Goal: Information Seeking & Learning: Learn about a topic

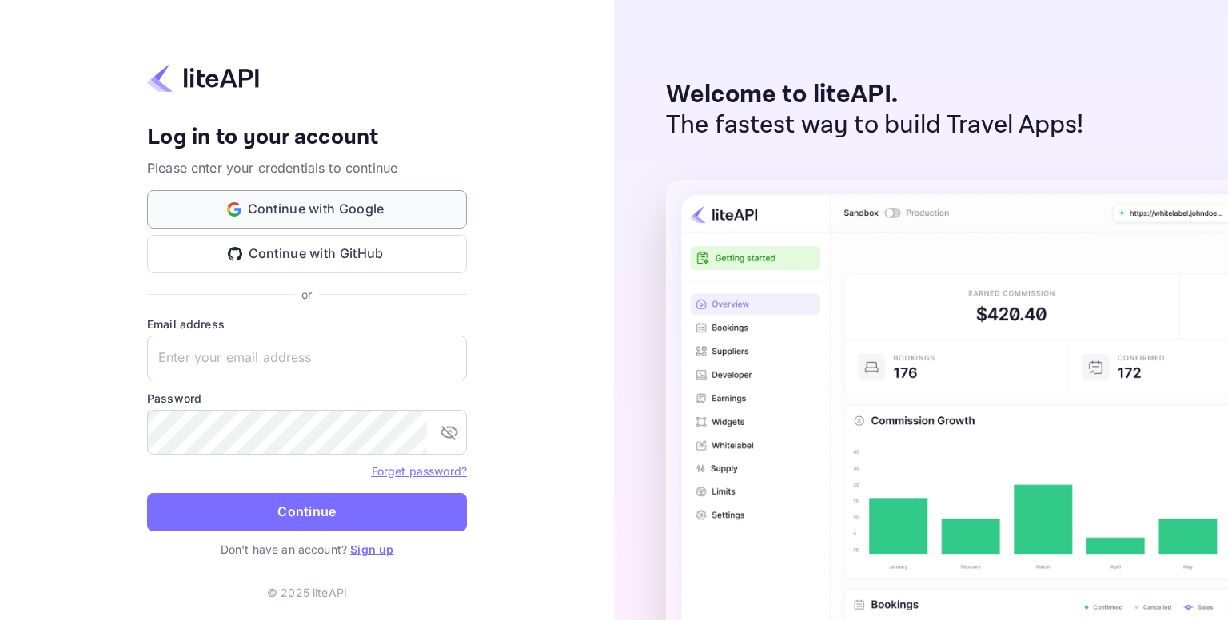
click at [253, 212] on button "Continue with Google" at bounding box center [307, 209] width 320 height 38
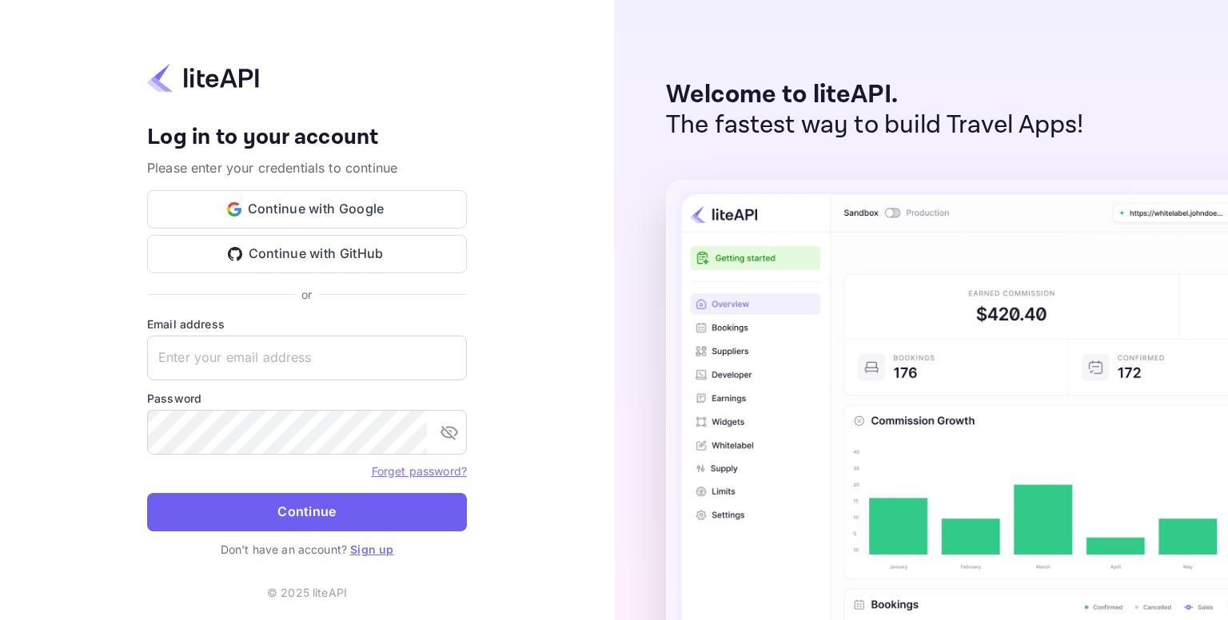
click at [227, 519] on button "Continue" at bounding box center [307, 512] width 320 height 38
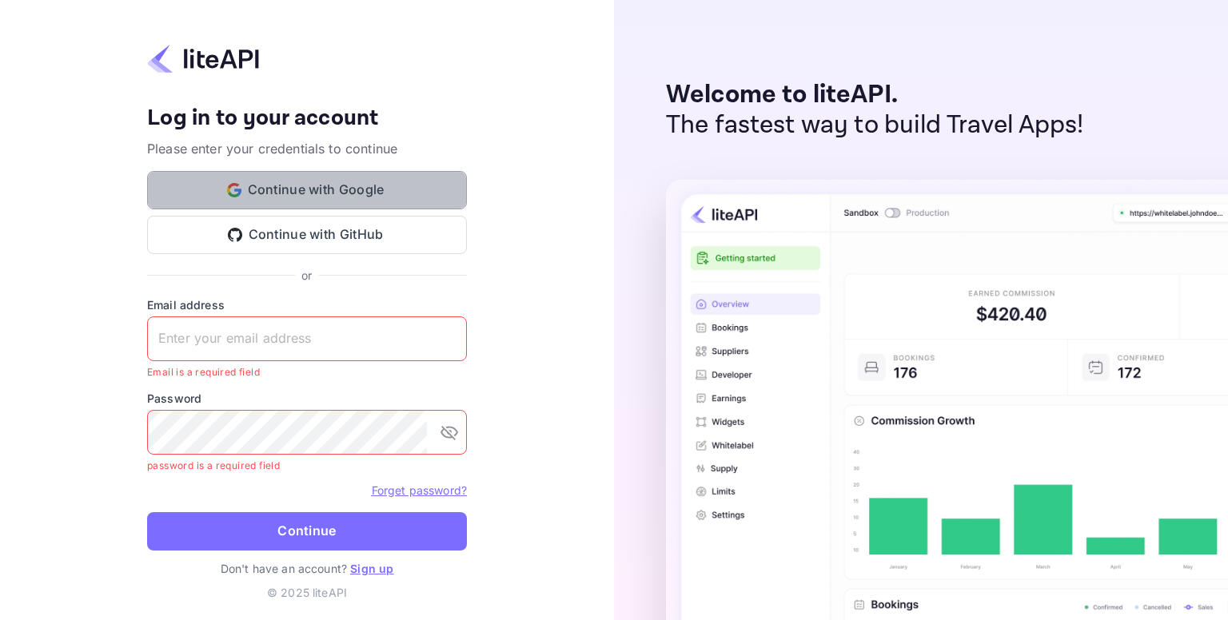
click at [344, 186] on button "Continue with Google" at bounding box center [307, 190] width 320 height 38
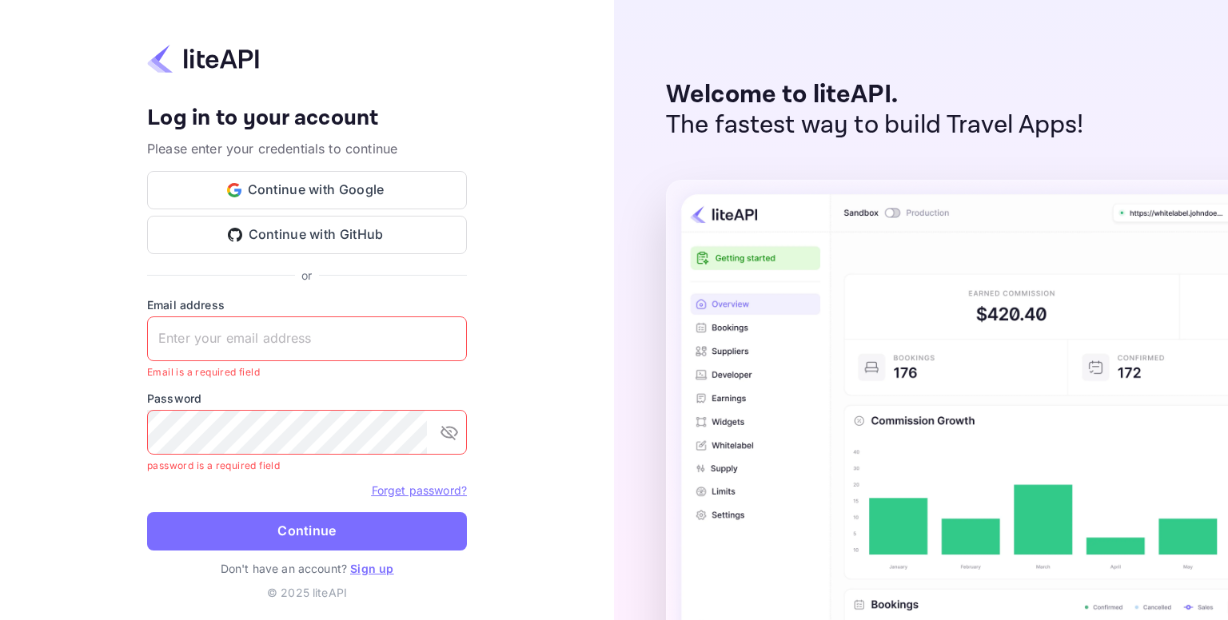
click at [365, 572] on link "Sign up" at bounding box center [371, 569] width 43 height 14
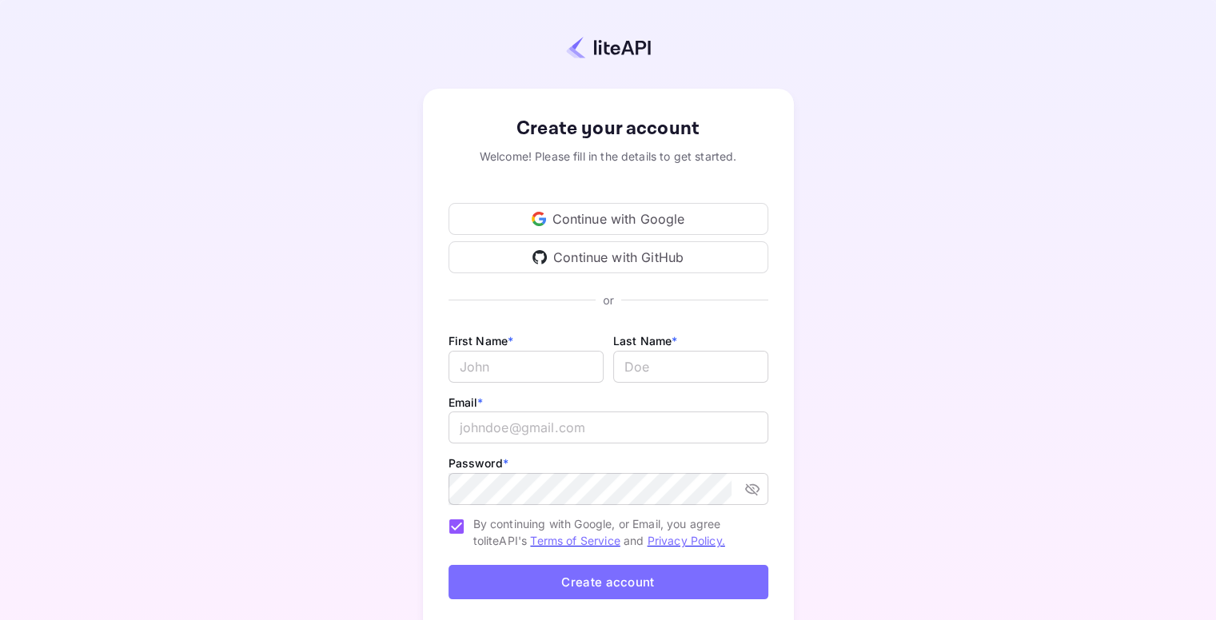
click at [612, 221] on div "Continue with Google" at bounding box center [608, 219] width 320 height 32
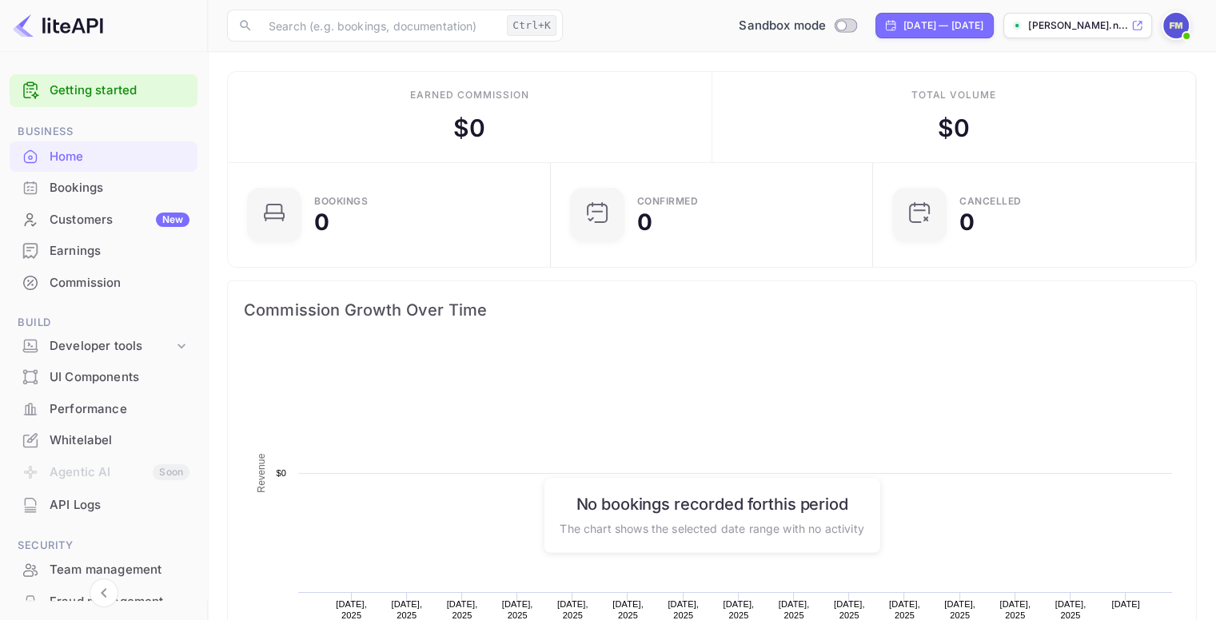
scroll to position [248, 301]
click at [86, 426] on div "Whitelabel" at bounding box center [104, 440] width 188 height 31
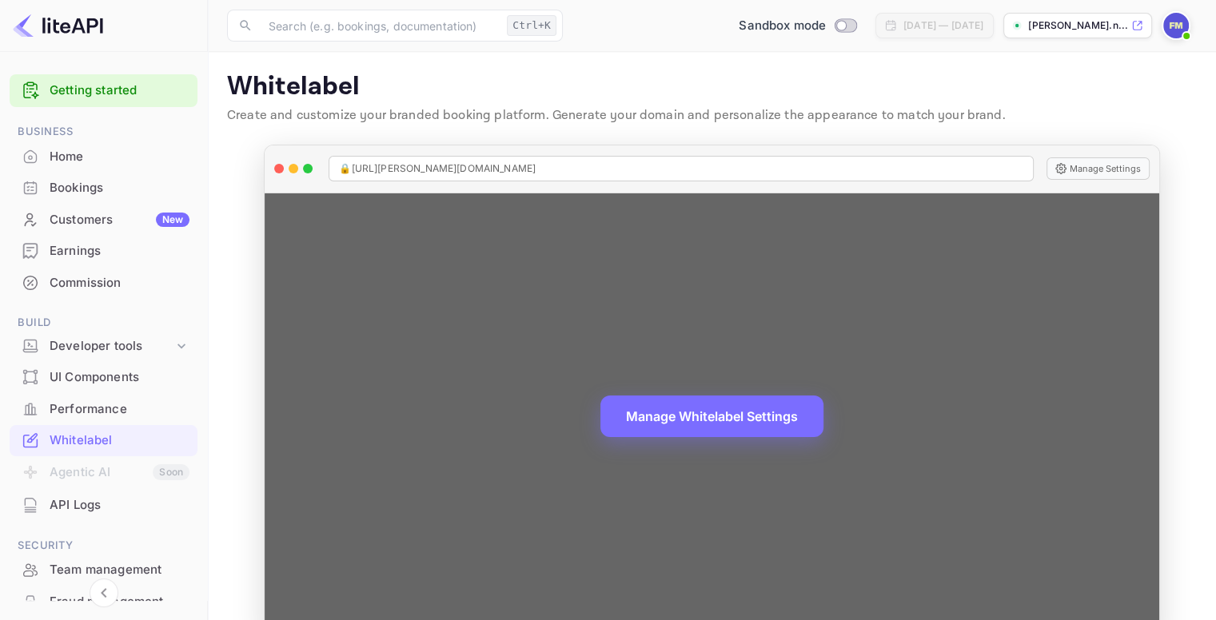
click at [289, 313] on div "Manage Whitelabel Settings" at bounding box center [712, 416] width 894 height 447
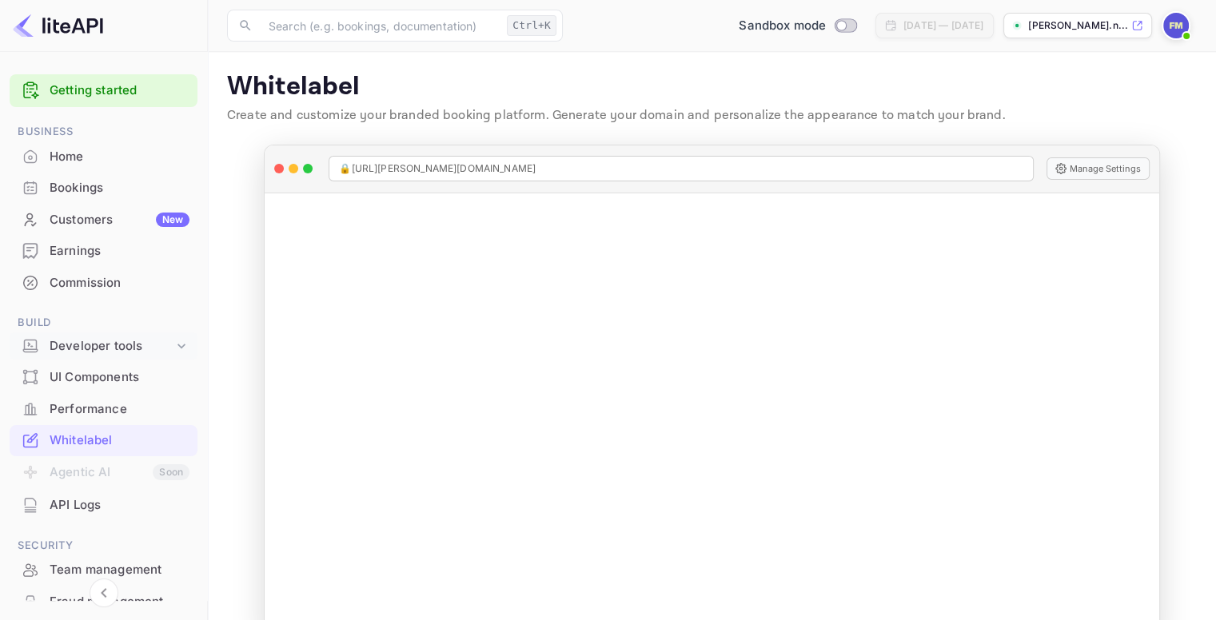
click at [129, 340] on div "Developer tools" at bounding box center [112, 346] width 124 height 18
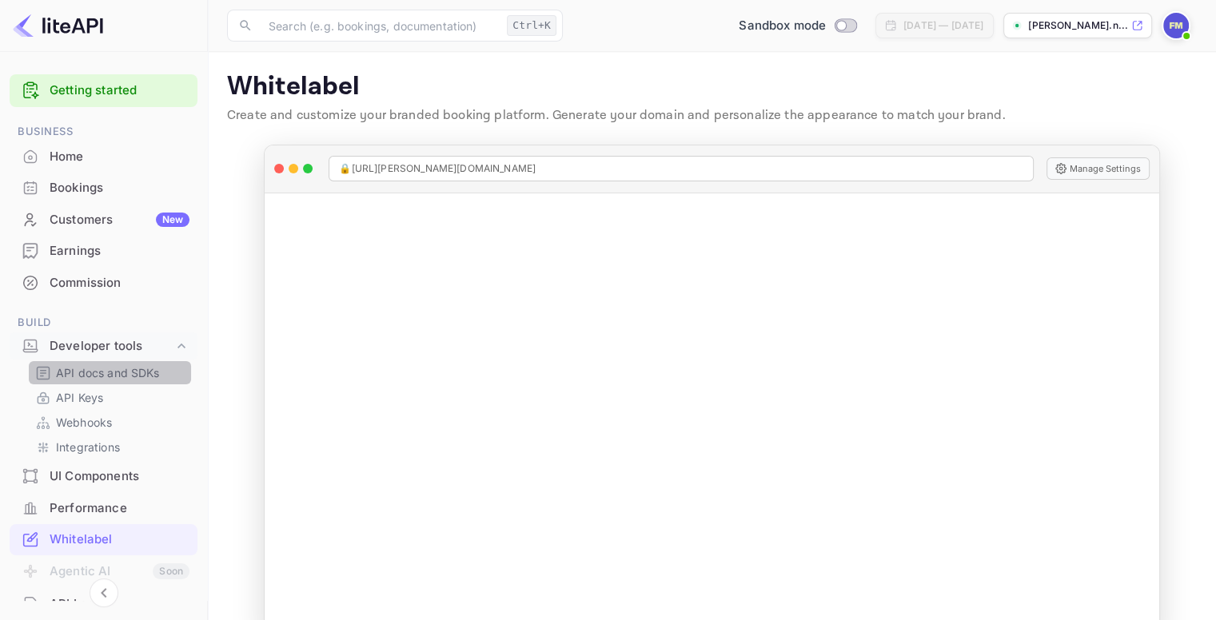
click at [113, 370] on p "API docs and SDKs" at bounding box center [108, 372] width 104 height 17
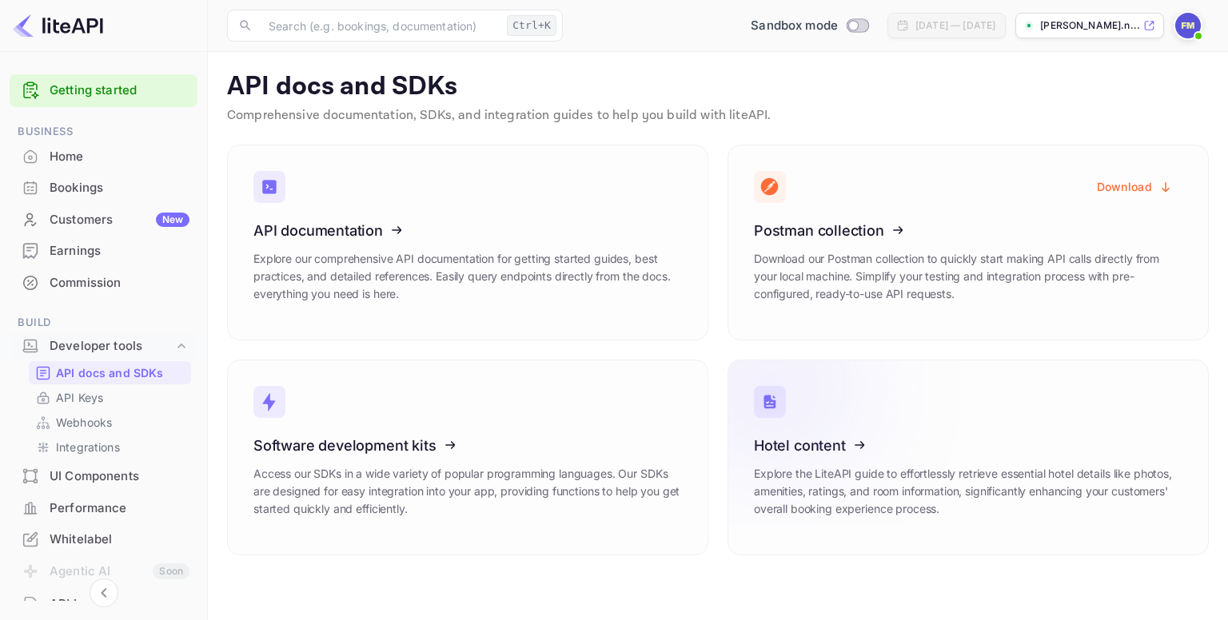
click at [828, 448] on icon at bounding box center [852, 442] width 249 height 165
